Goal: Task Accomplishment & Management: Use online tool/utility

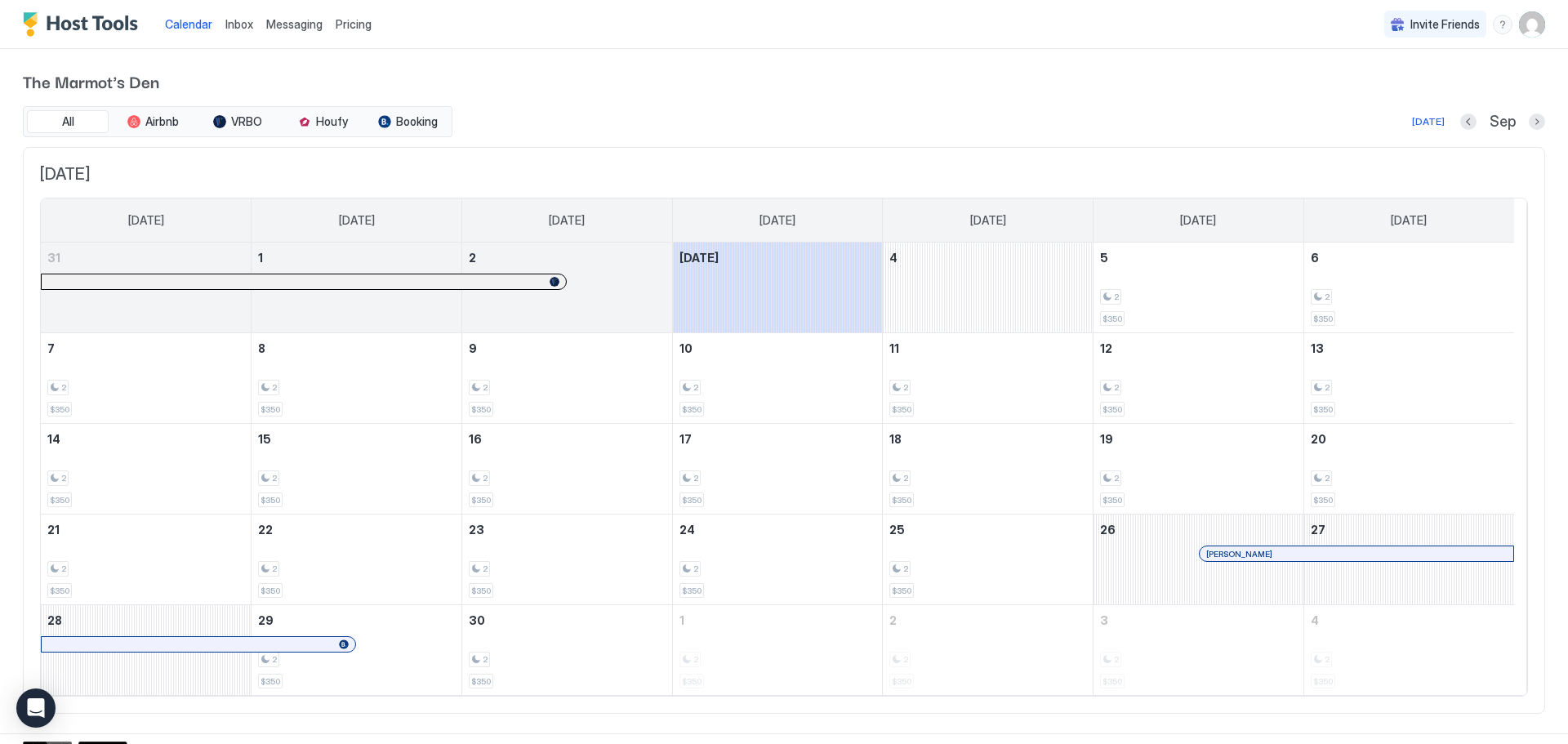
click at [238, 25] on span "Inbox" at bounding box center [240, 25] width 28 height 14
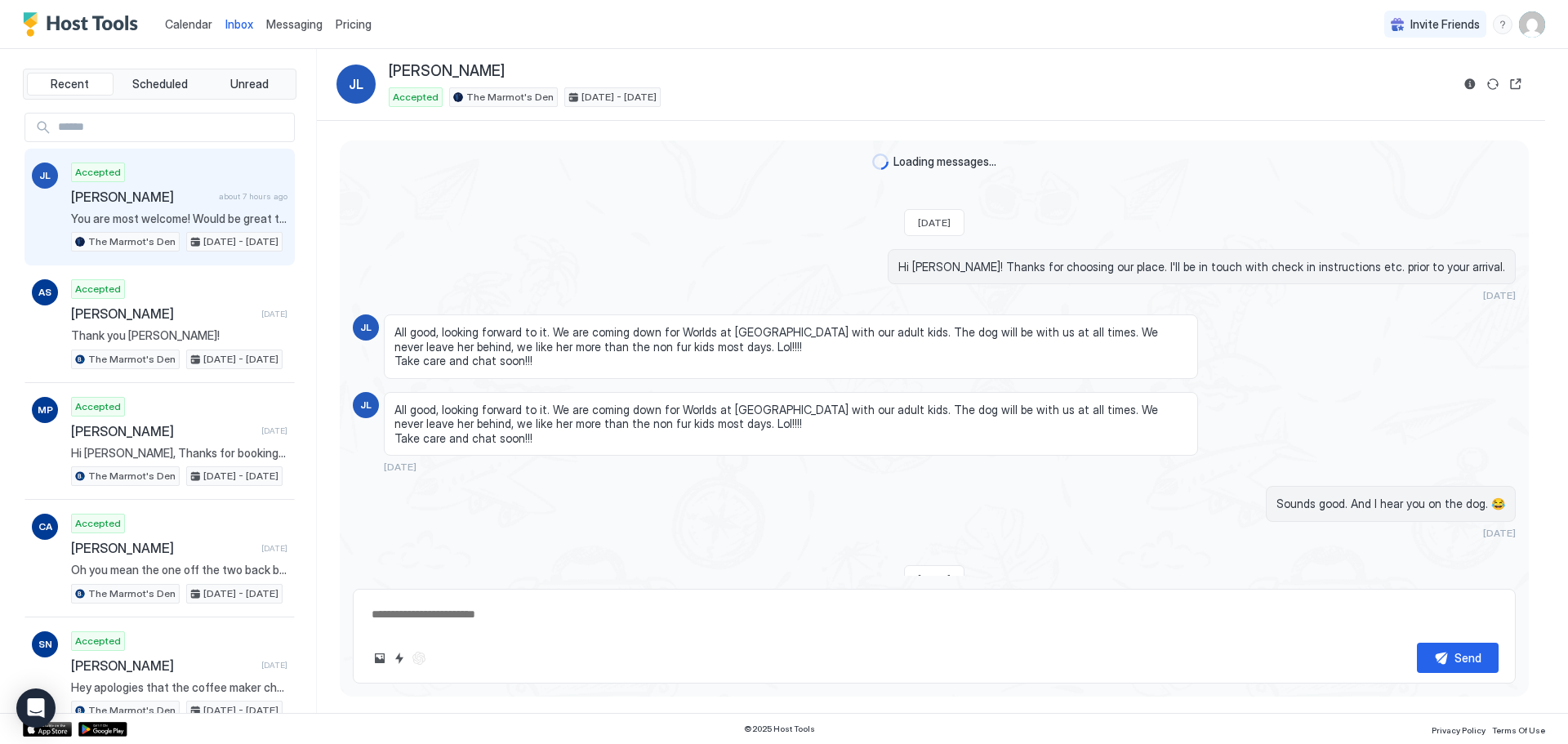
scroll to position [1218, 0]
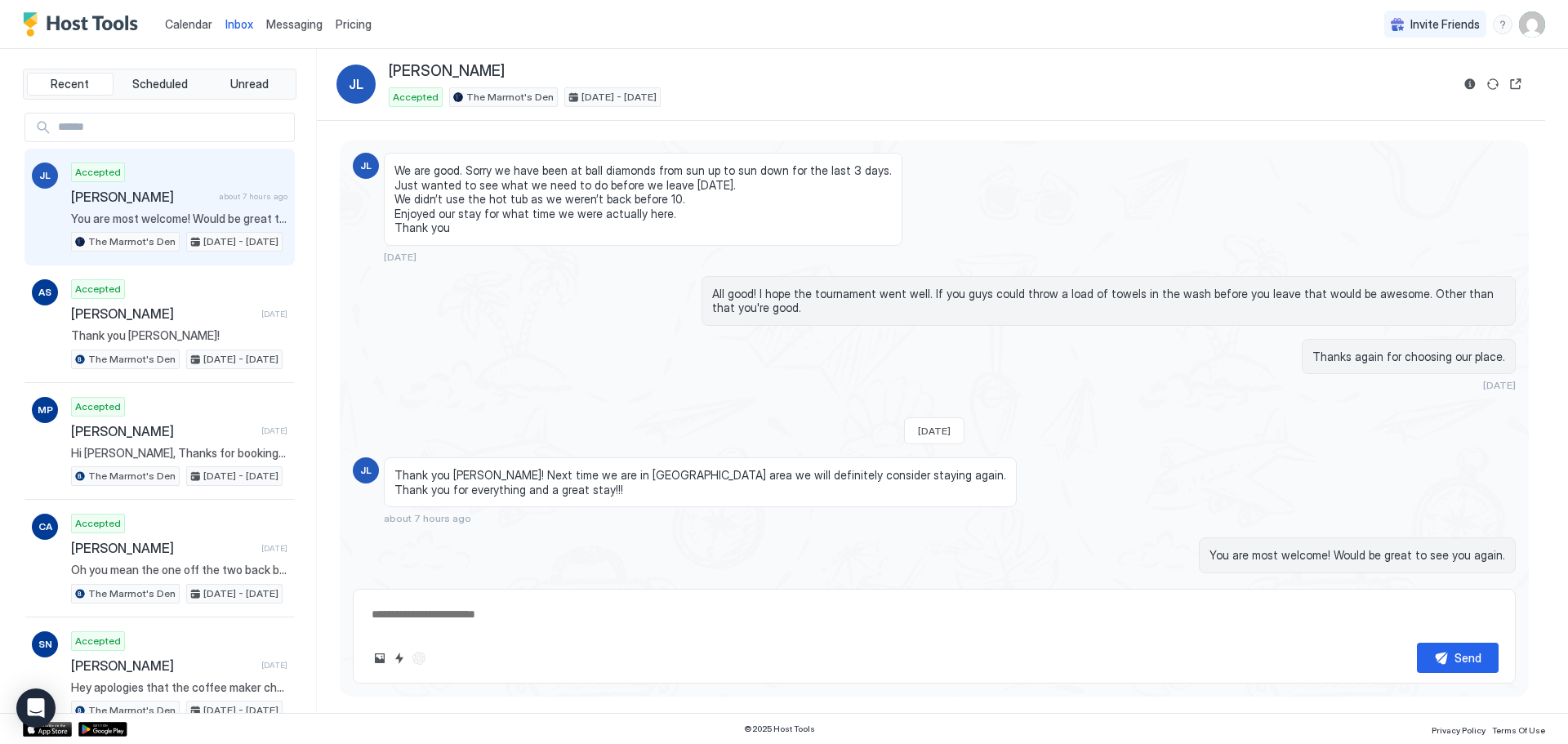
type textarea "*"
click at [348, 23] on span "Pricing" at bounding box center [353, 25] width 36 height 15
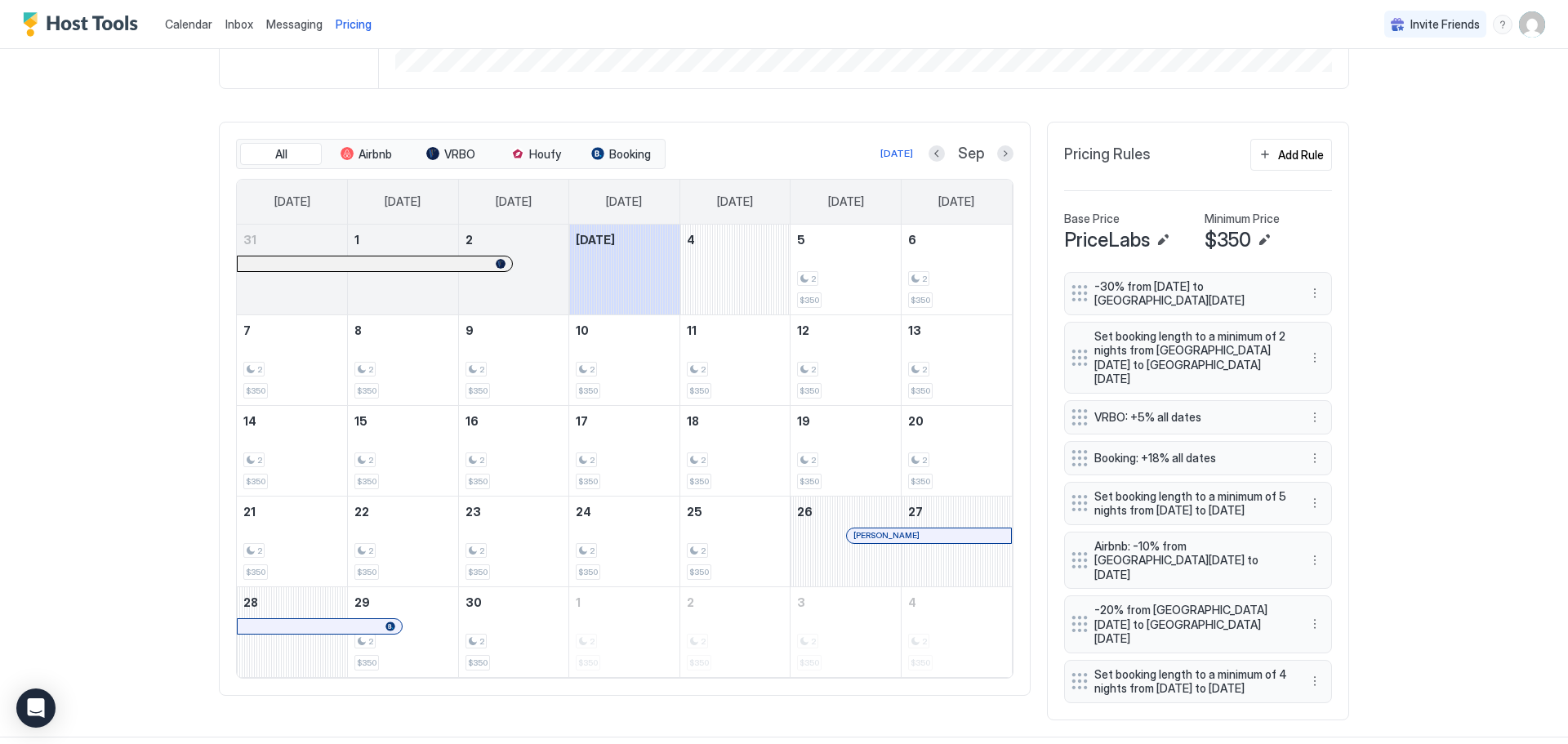
scroll to position [433, 0]
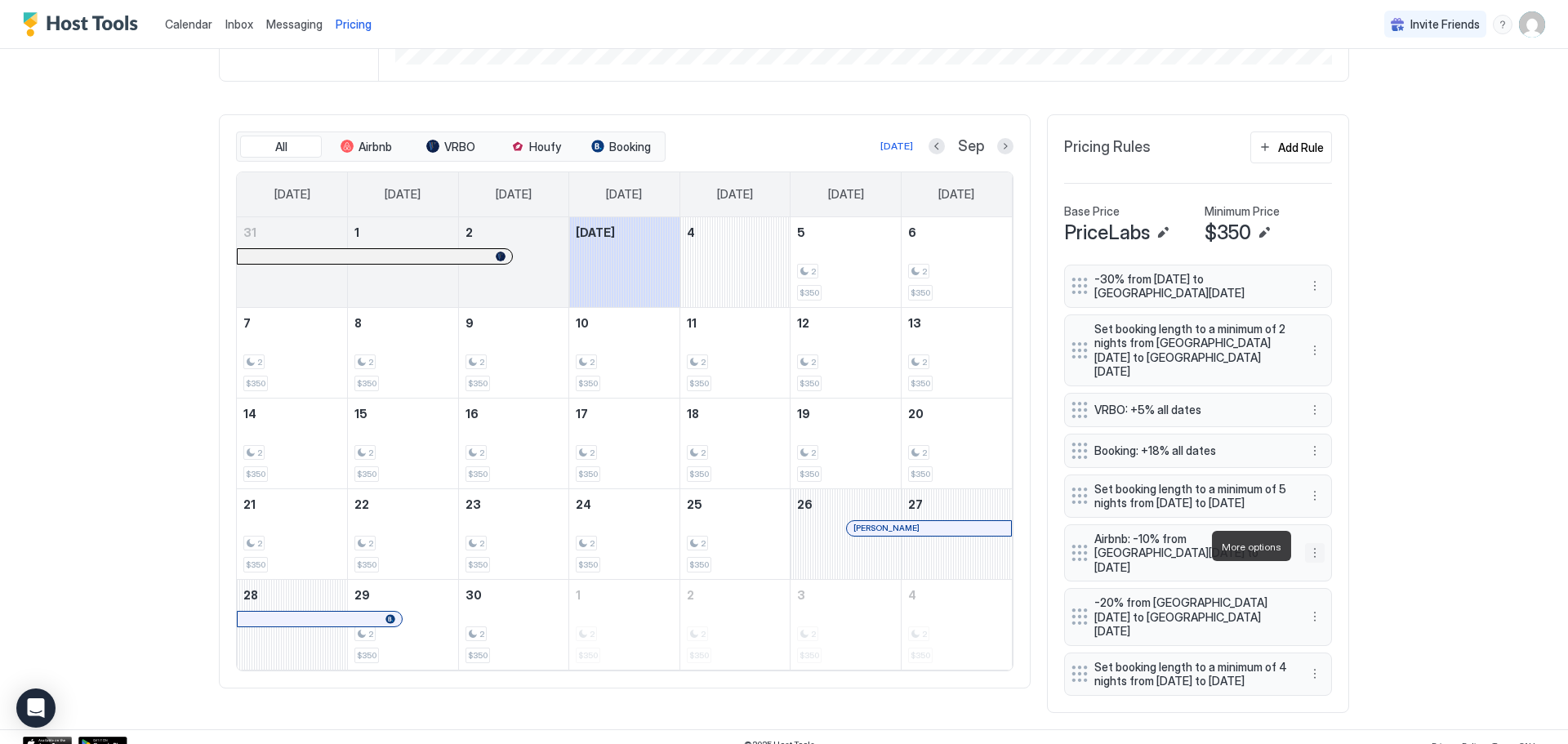
click at [1311, 545] on button "More options" at bounding box center [1314, 553] width 19 height 19
click at [1335, 622] on span "Delete" at bounding box center [1339, 621] width 31 height 12
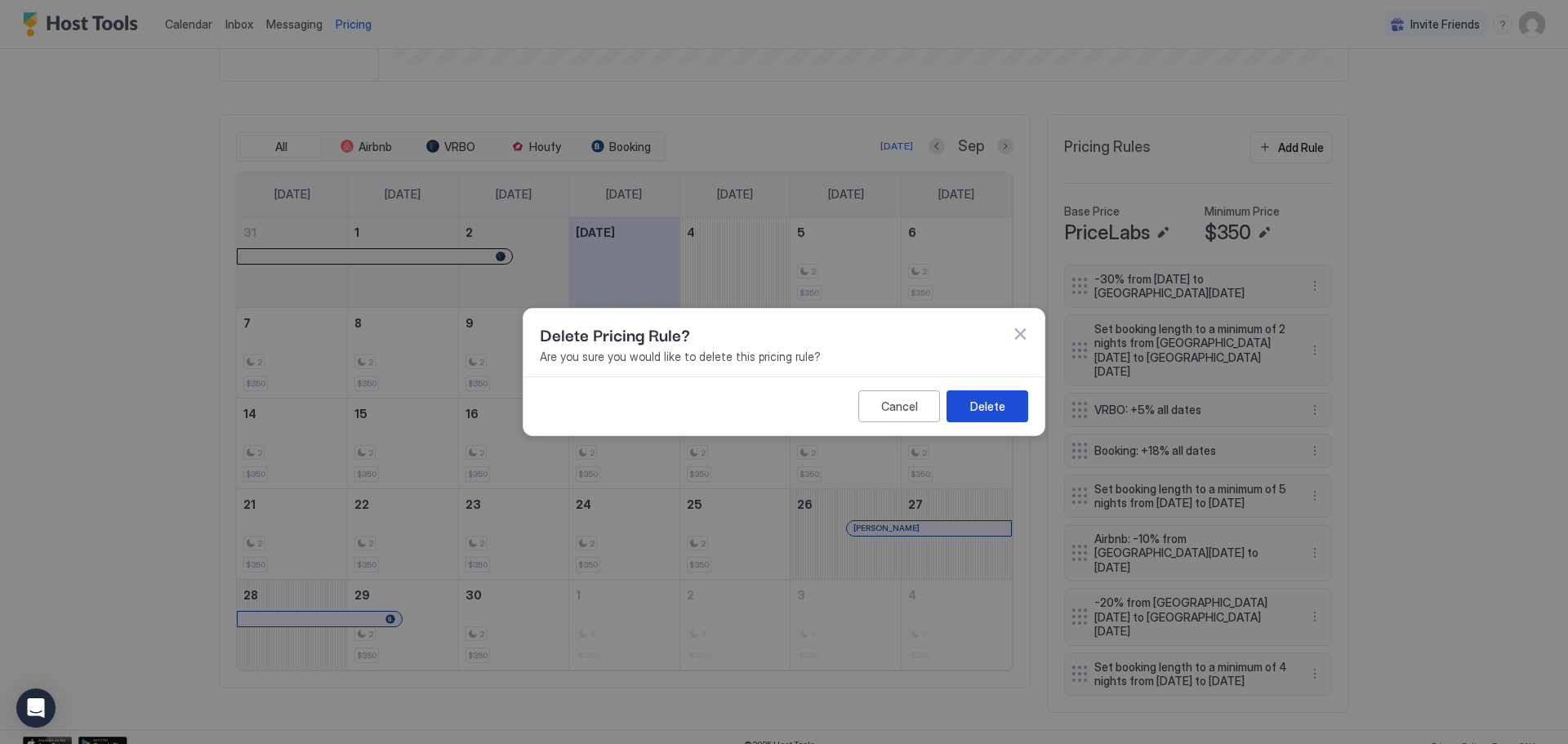
click at [987, 407] on div "Delete" at bounding box center [988, 406] width 35 height 18
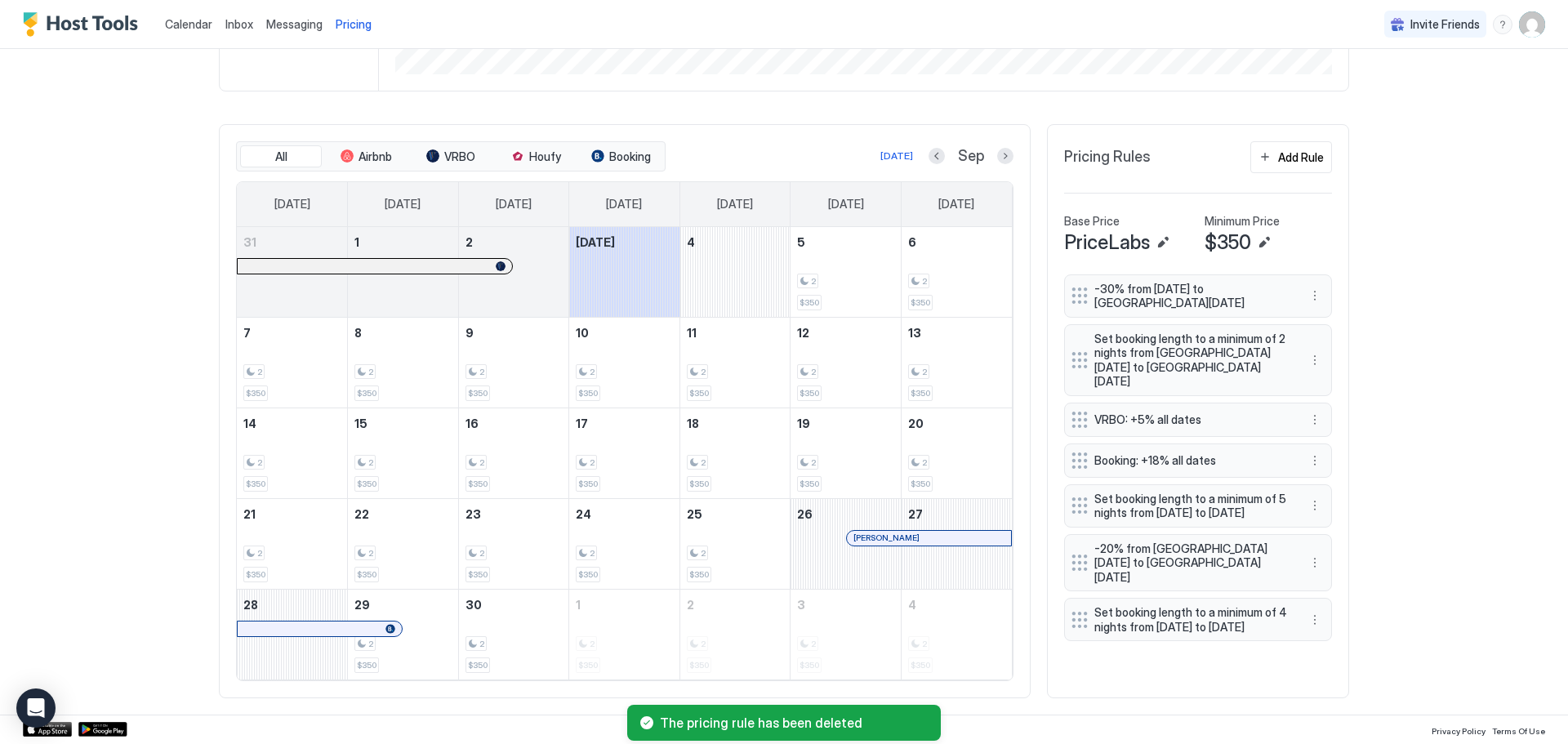
scroll to position [424, 0]
click at [1002, 158] on button "Next month" at bounding box center [1004, 156] width 17 height 17
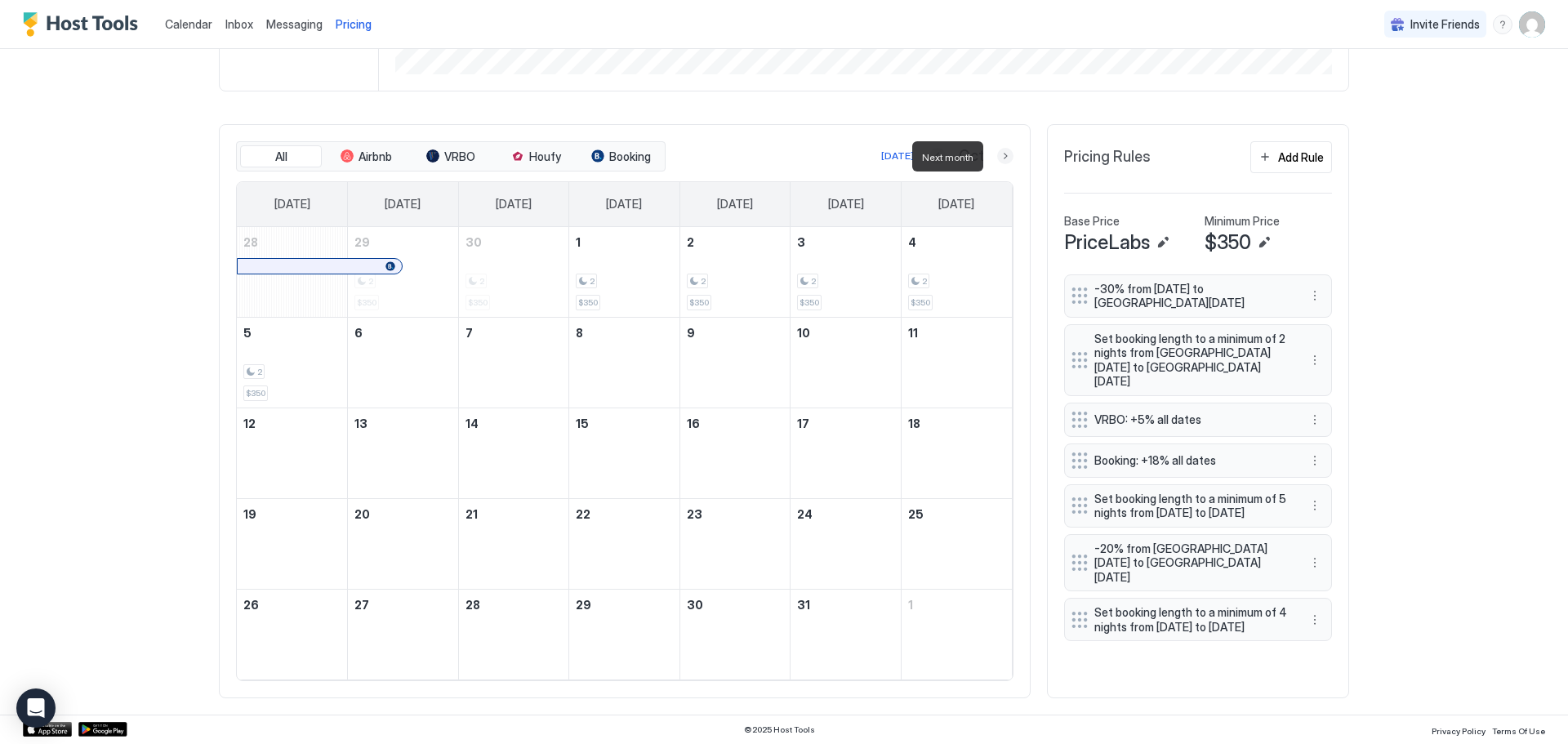
click at [1001, 158] on button "Next month" at bounding box center [1004, 156] width 17 height 17
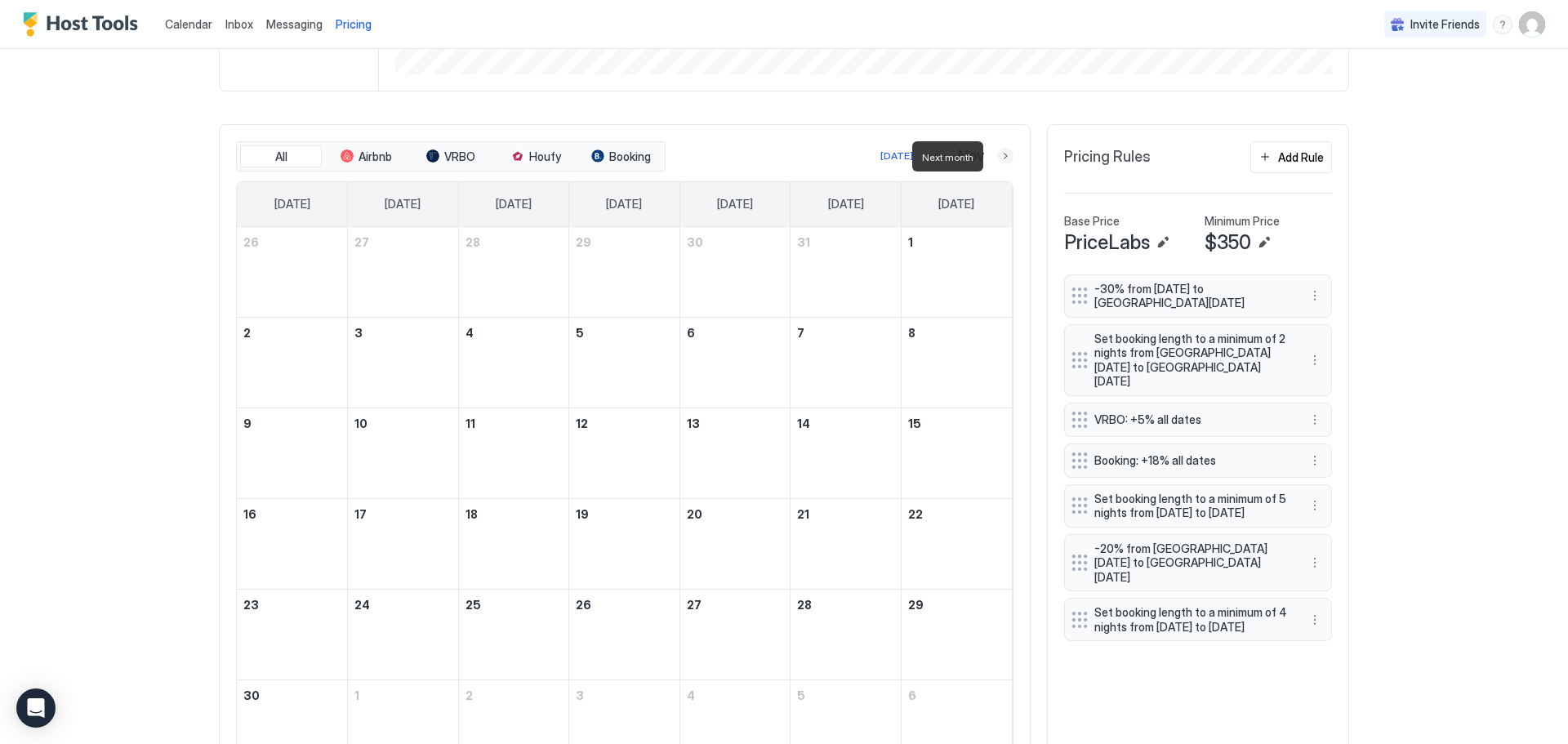
click at [1001, 158] on button "Next month" at bounding box center [1004, 156] width 17 height 17
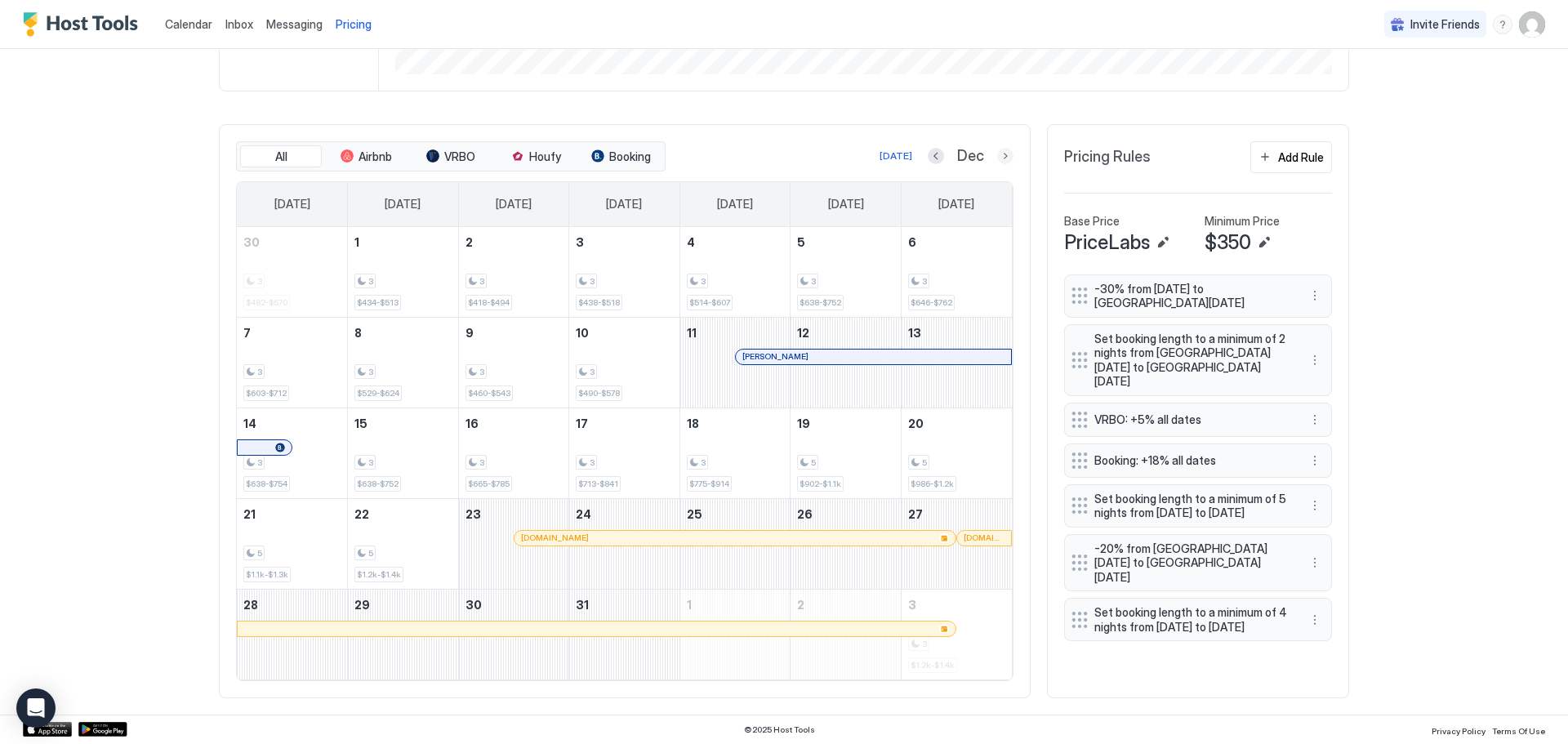
click at [998, 153] on button "Next month" at bounding box center [1004, 156] width 17 height 17
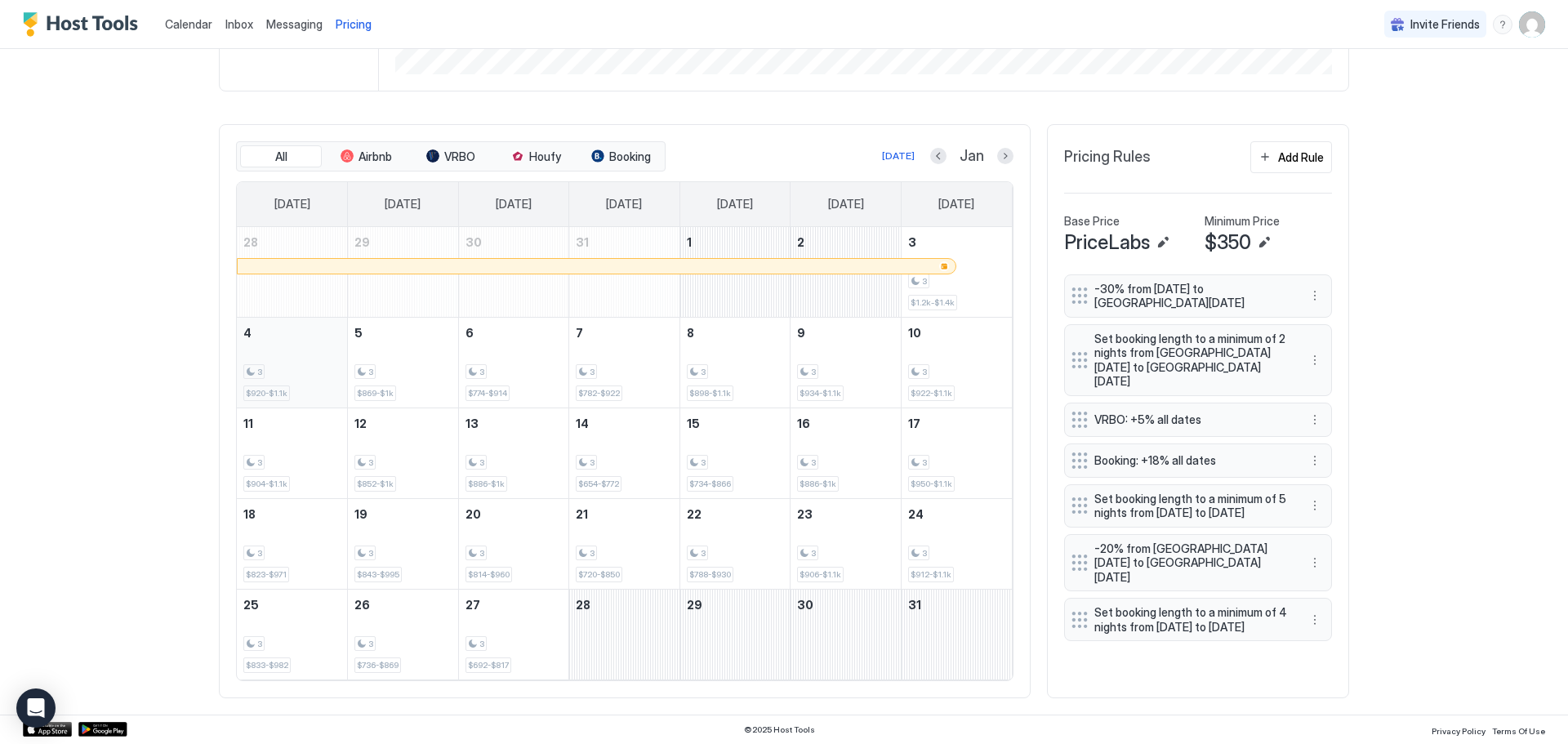
click at [287, 371] on div "3" at bounding box center [291, 372] width 97 height 16
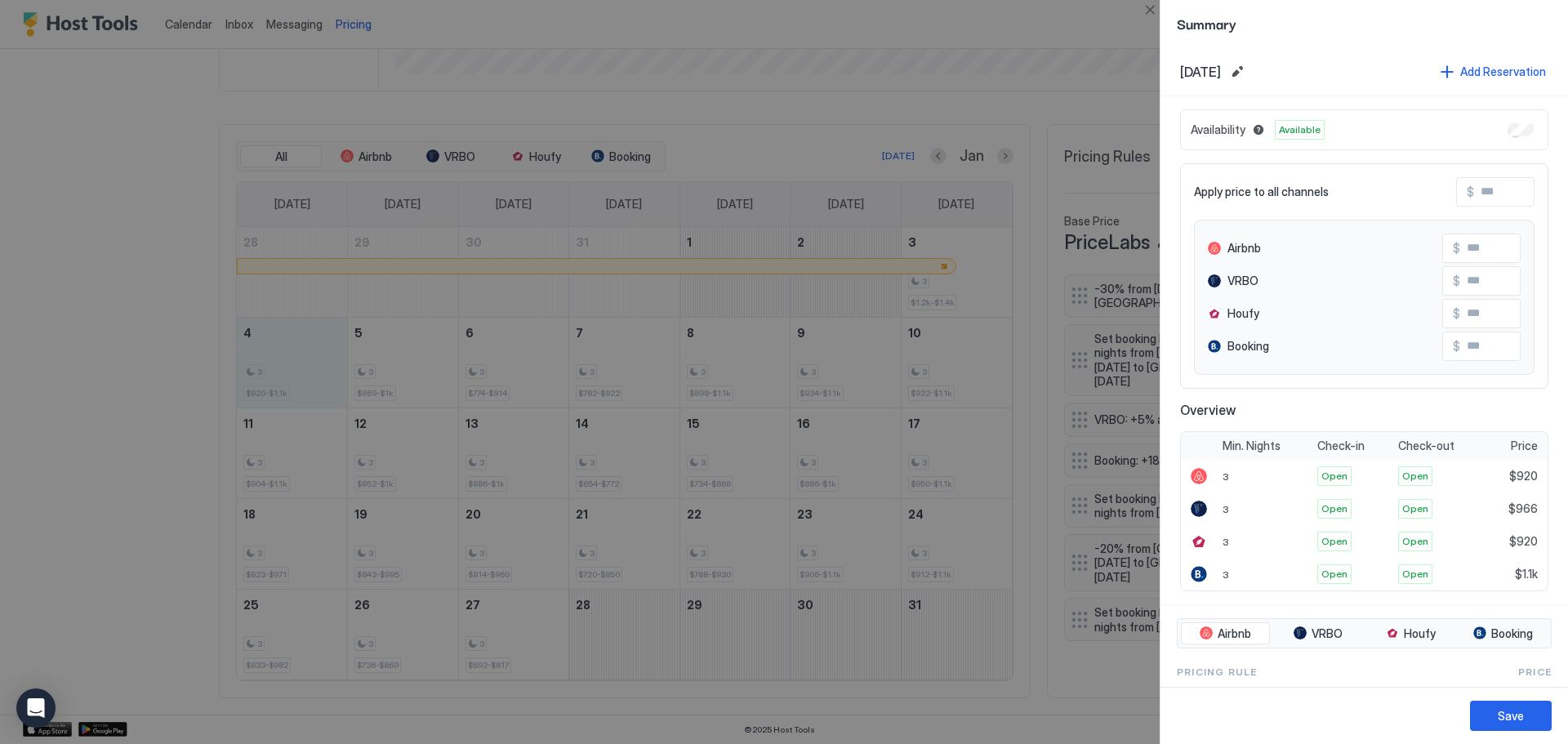
click at [275, 450] on div at bounding box center [784, 372] width 1568 height 744
click at [277, 376] on div at bounding box center [784, 372] width 1568 height 744
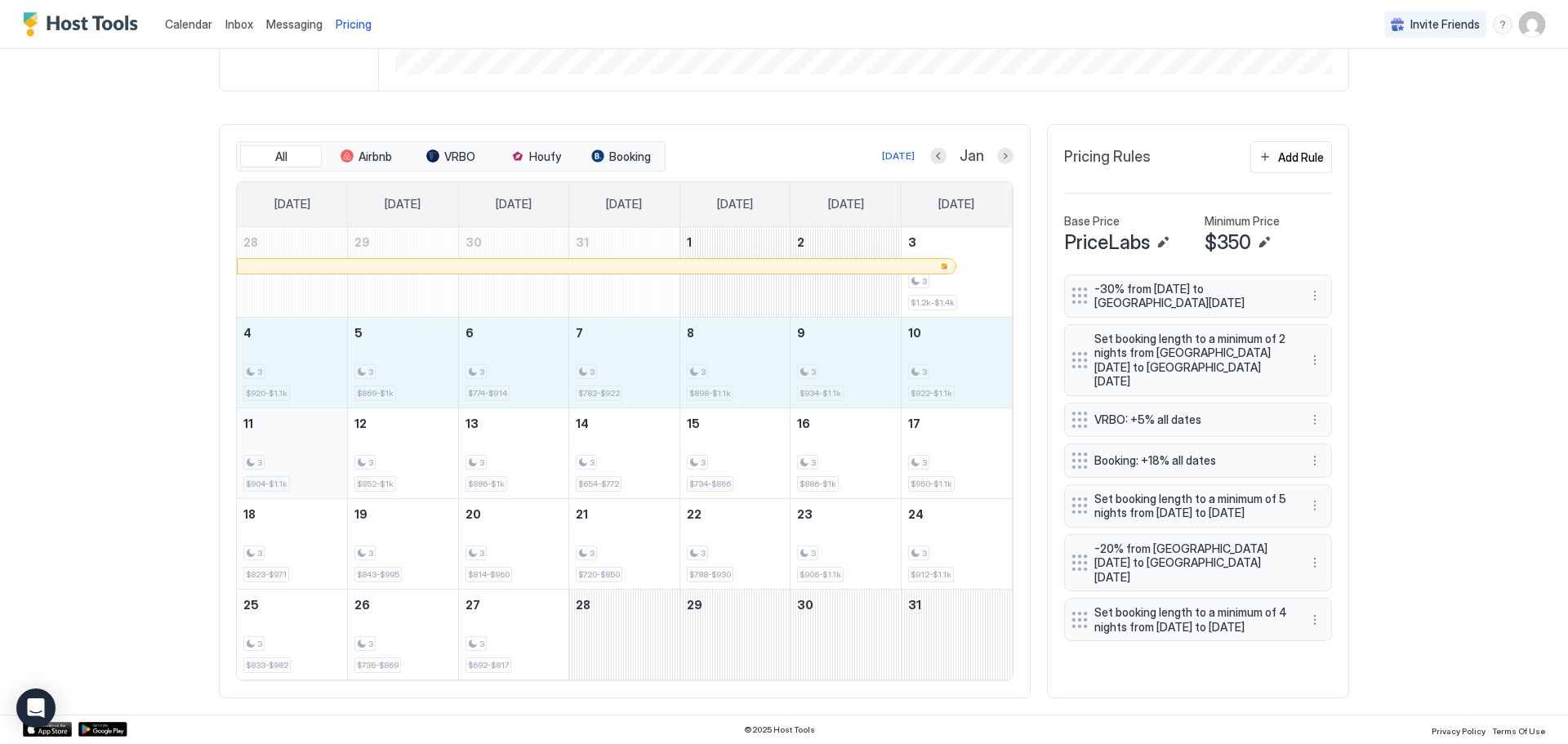
drag, startPoint x: 278, startPoint y: 347, endPoint x: 318, endPoint y: 458, distance: 118.0
click at [318, 458] on tbody "28 29 30 31 1 2 3 3 $1.2k-$1.4k 4 3 $920-$1.1k 5 3 $869-$1k 6 3 $774-$914 7 3 $…" at bounding box center [625, 453] width 775 height 453
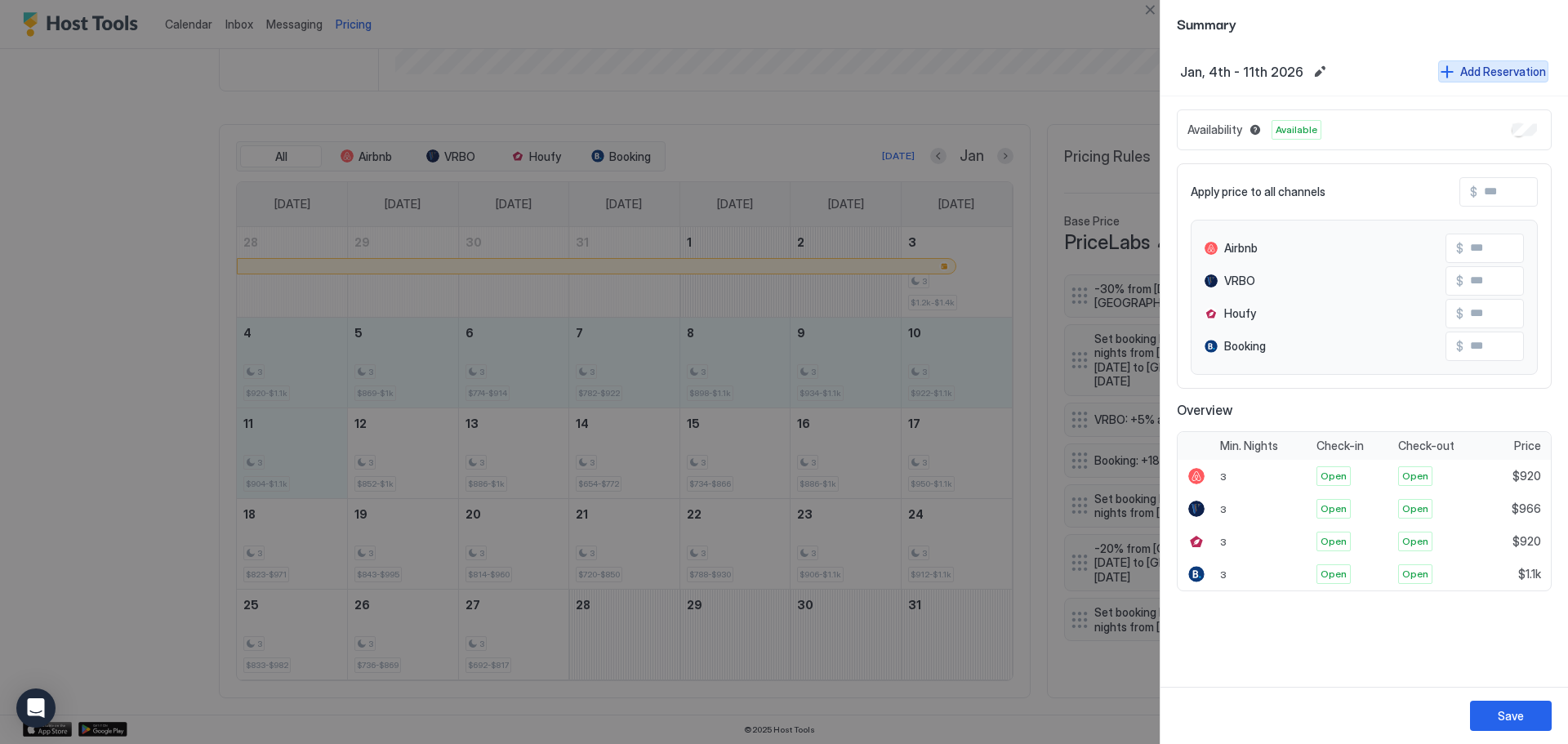
click at [1502, 74] on div "Add Reservation" at bounding box center [1502, 72] width 86 height 18
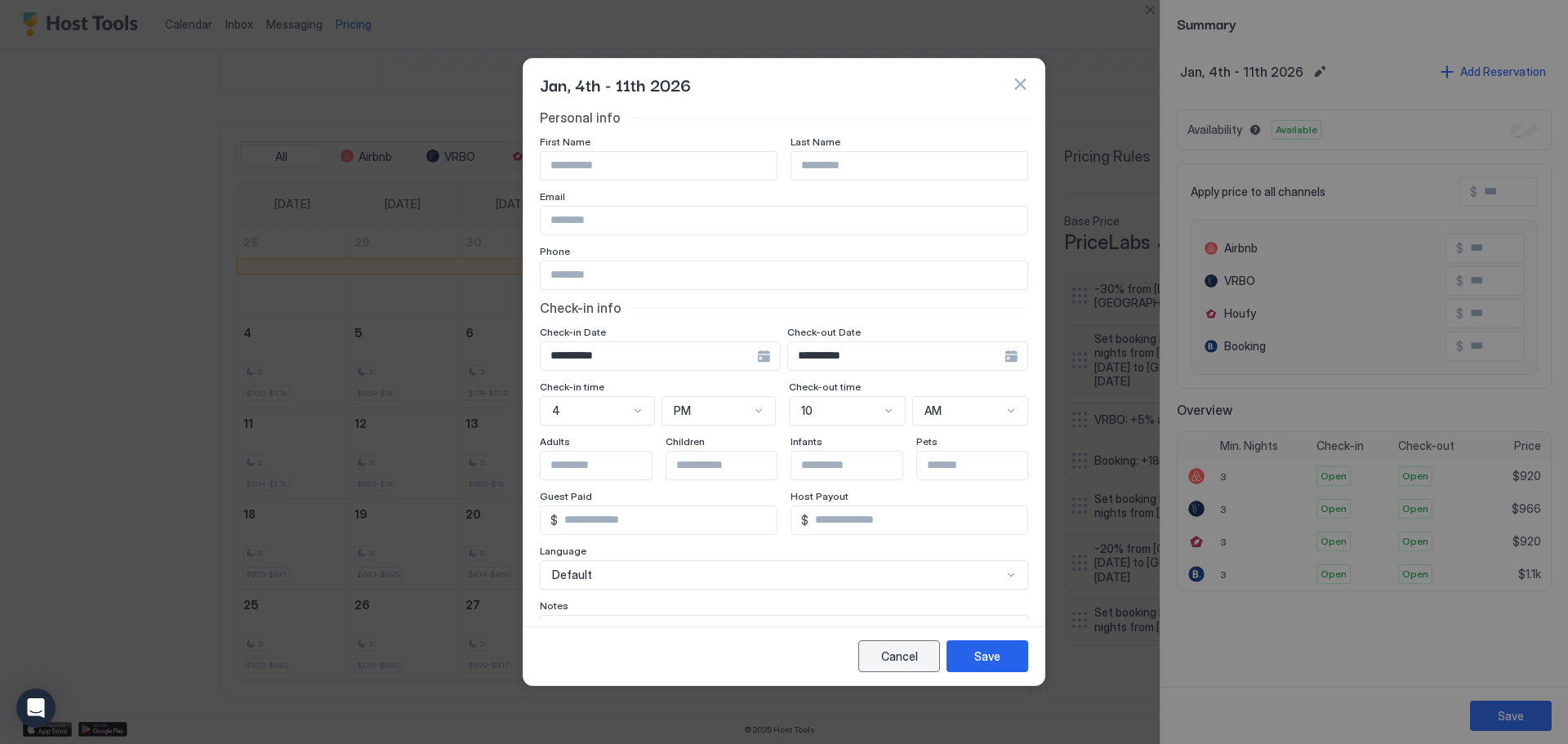
click at [906, 658] on div "Cancel" at bounding box center [900, 656] width 37 height 18
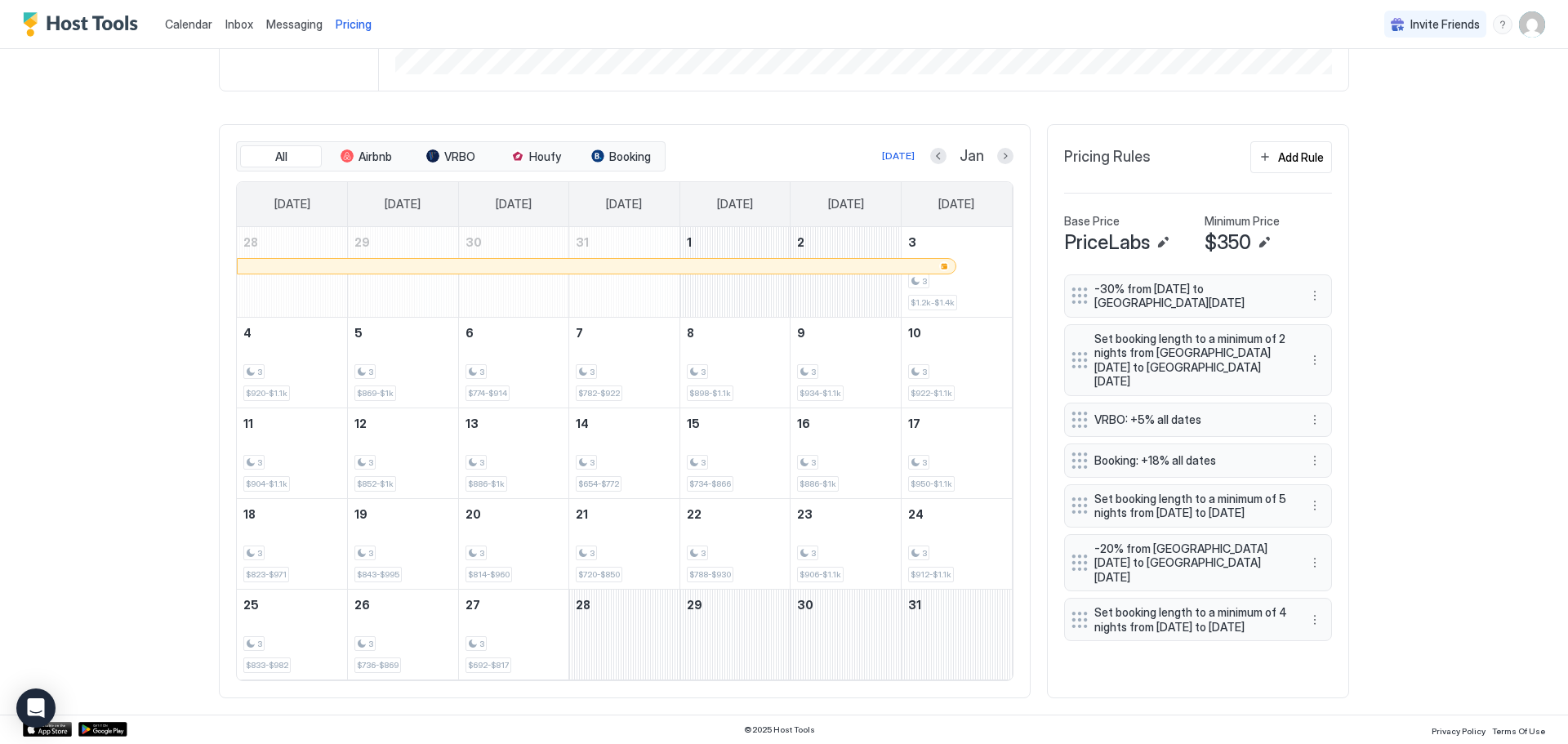
click at [1497, 340] on div "Calendar Inbox Messaging Pricing Invite Friends CS Home Pricing The Marmot's De…" at bounding box center [784, 372] width 1568 height 744
